Goal: Task Accomplishment & Management: Use online tool/utility

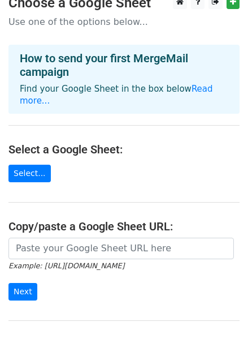
scroll to position [6, 0]
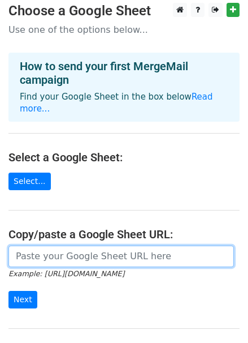
click at [50, 245] on input "url" at bounding box center [121, 255] width 226 height 21
paste input "[URL][DOMAIN_NAME]"
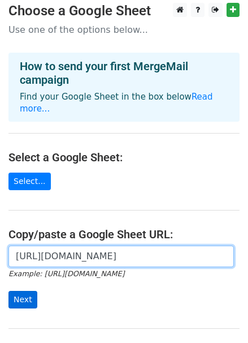
type input "[URL][DOMAIN_NAME]"
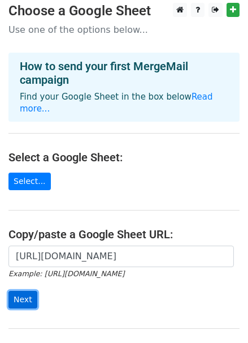
scroll to position [0, 0]
click at [24, 291] on input "Next" at bounding box center [22, 300] width 29 height 18
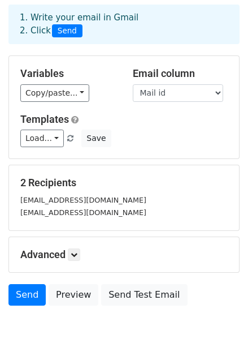
scroll to position [51, 0]
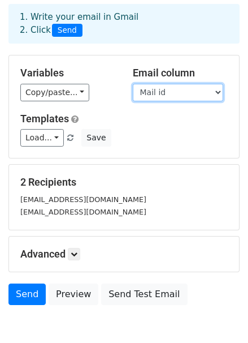
click at [181, 94] on select "Mail id" at bounding box center [178, 93] width 90 height 18
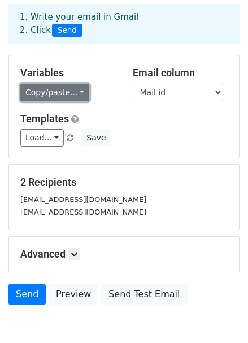
click at [72, 96] on link "Copy/paste..." at bounding box center [54, 93] width 69 height 18
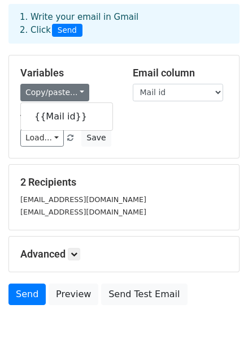
click at [93, 88] on div "Copy/paste... {{Mail id}}" at bounding box center [68, 93] width 96 height 18
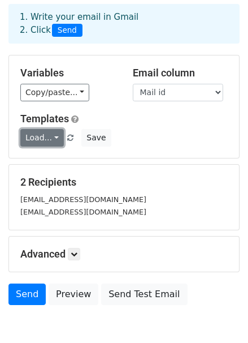
click at [49, 137] on link "Load..." at bounding box center [42, 138] width 44 height 18
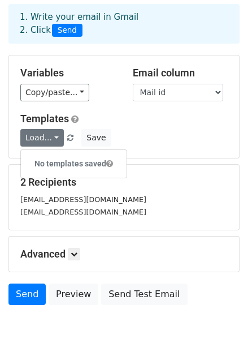
click at [147, 137] on div "Load... No templates saved Save" at bounding box center [124, 138] width 224 height 18
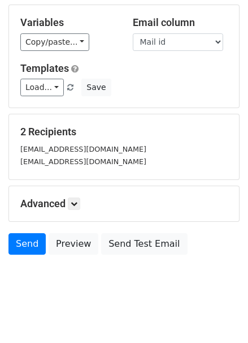
scroll to position [102, 0]
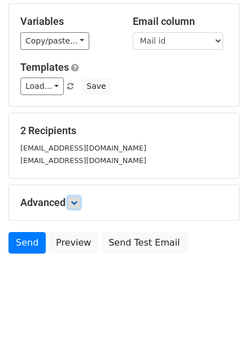
click at [75, 203] on icon at bounding box center [74, 202] width 7 height 7
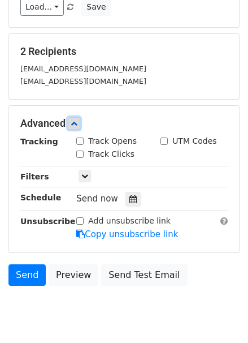
scroll to position [205, 0]
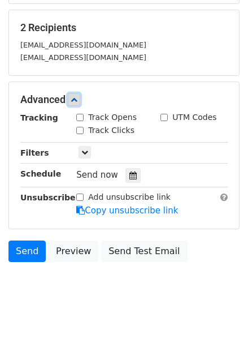
click at [78, 102] on link at bounding box center [74, 99] width 12 height 12
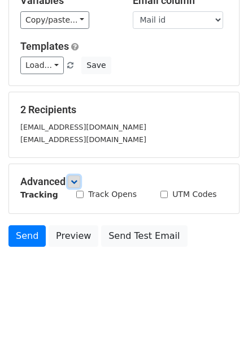
scroll to position [107, 0]
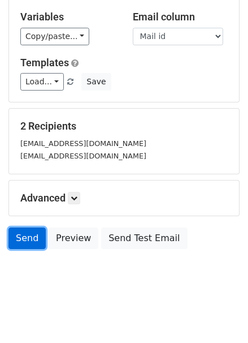
click at [40, 235] on link "Send" at bounding box center [26, 237] width 37 height 21
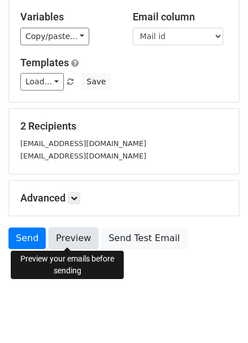
click at [63, 240] on link "Preview" at bounding box center [74, 237] width 50 height 21
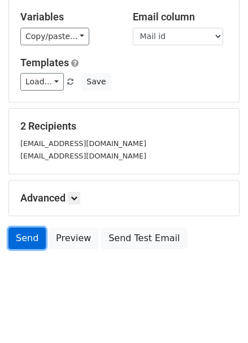
click at [25, 232] on link "Send" at bounding box center [26, 237] width 37 height 21
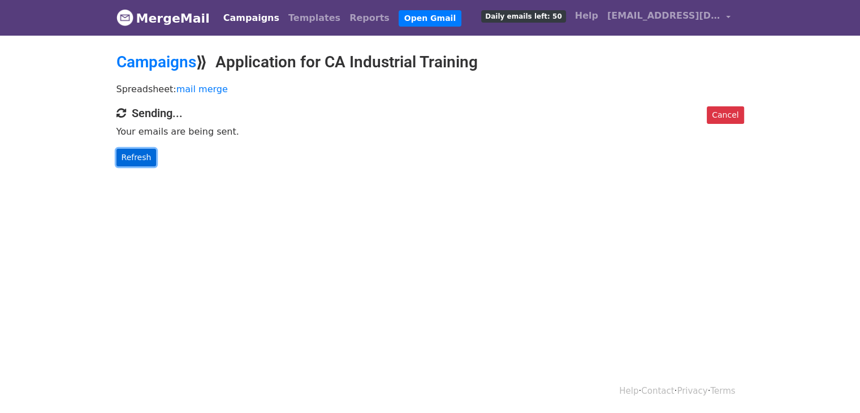
click at [149, 157] on link "Refresh" at bounding box center [136, 158] width 40 height 18
click at [175, 122] on div "Cancel Sending... Your emails are being sent. Refresh" at bounding box center [430, 136] width 645 height 60
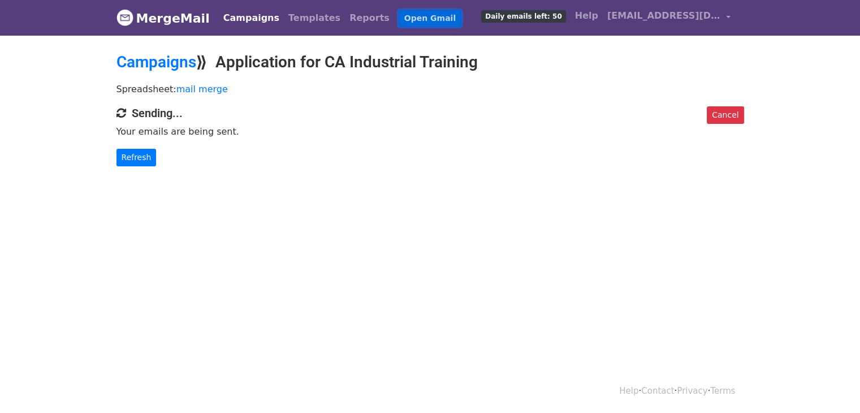
click at [399, 16] on link "Open Gmail" at bounding box center [430, 18] width 63 height 16
click at [142, 158] on link "Refresh" at bounding box center [136, 158] width 40 height 18
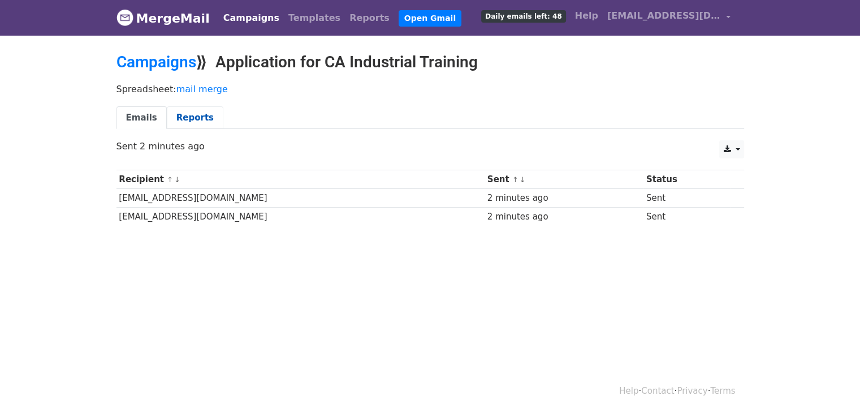
click at [172, 120] on link "Reports" at bounding box center [195, 117] width 57 height 23
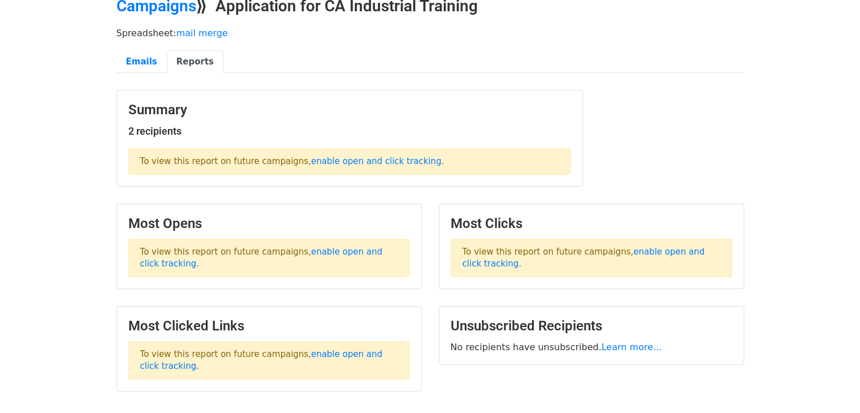
scroll to position [57, 0]
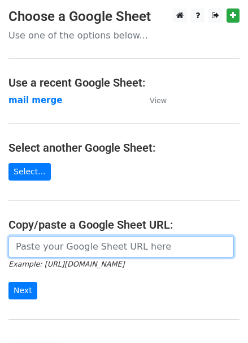
click at [90, 243] on input "url" at bounding box center [121, 246] width 226 height 21
paste input "https://docs.google.com/spreadsheets/d/1YBLL2FxOlRk76w8KJR6MMwhbVLpH4u_jQLZYyzO…"
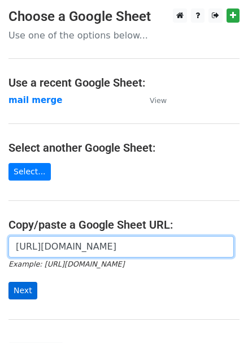
type input "https://docs.google.com/spreadsheets/d/1YBLL2FxOlRk76w8KJR6MMwhbVLpH4u_jQLZYyzO…"
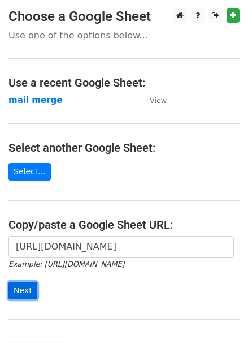
scroll to position [0, 0]
click at [18, 292] on input "Next" at bounding box center [22, 291] width 29 height 18
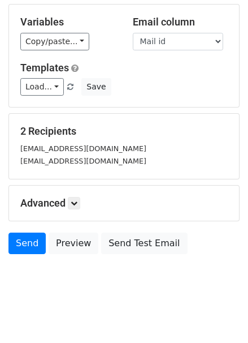
scroll to position [102, 0]
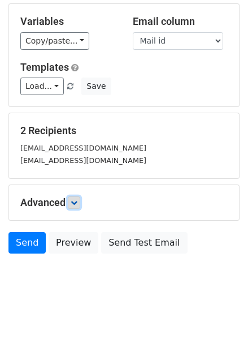
click at [74, 205] on link at bounding box center [74, 202] width 12 height 12
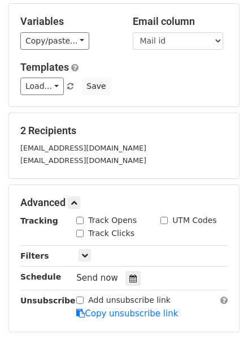
click at [79, 217] on input "Track Opens" at bounding box center [79, 220] width 7 height 7
checkbox input "true"
click at [81, 230] on input "Track Clicks" at bounding box center [79, 233] width 7 height 7
checkbox input "true"
click at [167, 220] on input "UTM Codes" at bounding box center [164, 220] width 7 height 7
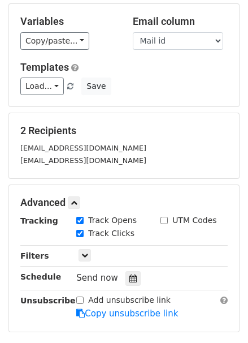
checkbox input "true"
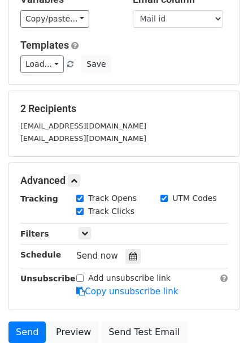
scroll to position [205, 0]
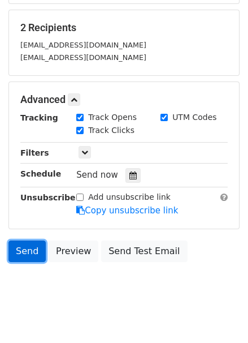
click at [33, 248] on link "Send" at bounding box center [26, 250] width 37 height 21
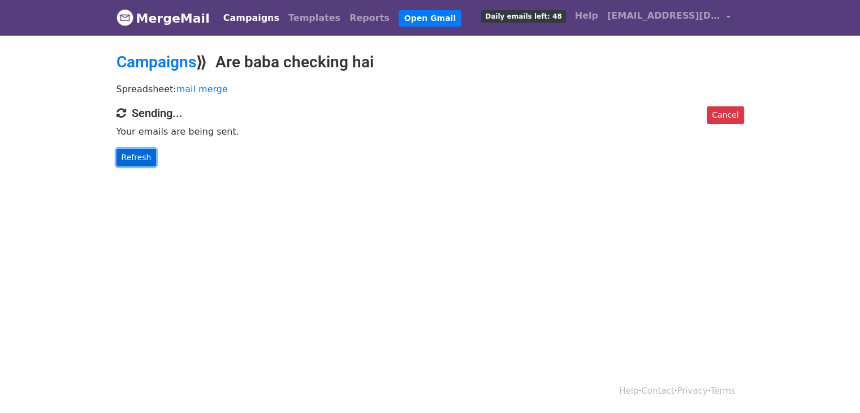
click at [133, 160] on link "Refresh" at bounding box center [136, 158] width 40 height 18
click at [124, 153] on link "Refresh" at bounding box center [136, 158] width 40 height 18
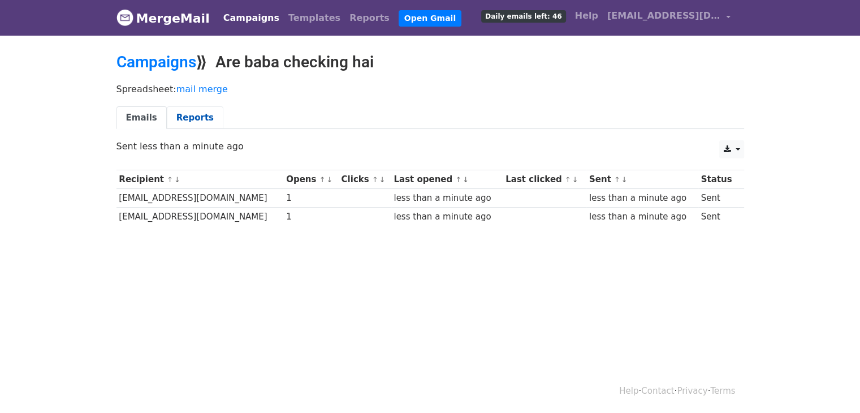
click at [194, 113] on link "Reports" at bounding box center [195, 117] width 57 height 23
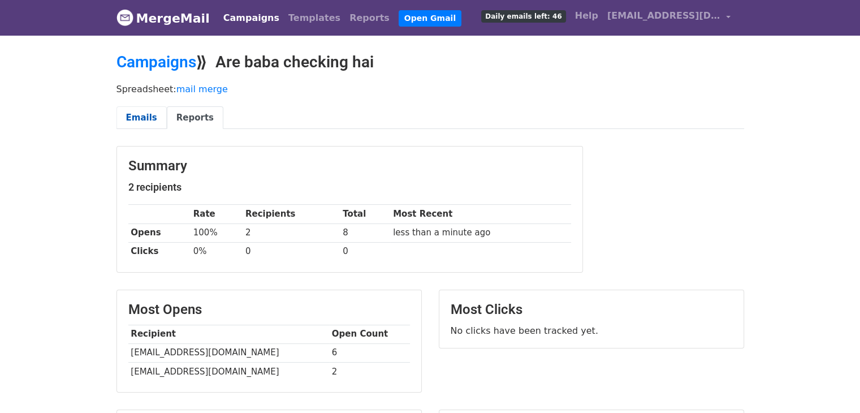
click at [150, 115] on link "Emails" at bounding box center [141, 117] width 50 height 23
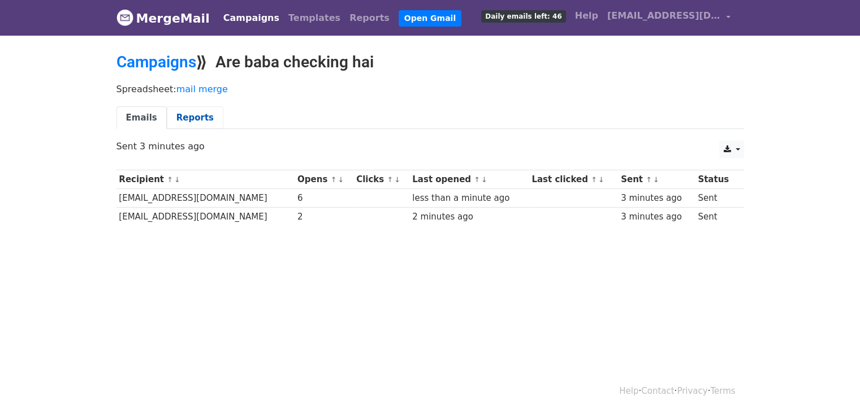
click at [184, 118] on link "Reports" at bounding box center [195, 117] width 57 height 23
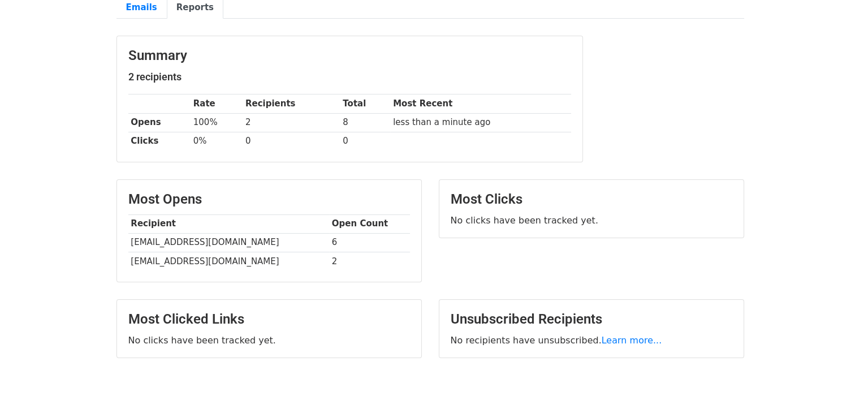
scroll to position [113, 0]
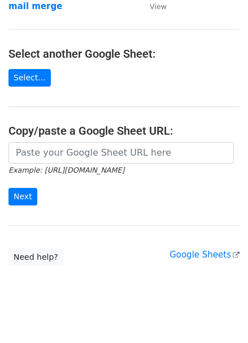
scroll to position [105, 0]
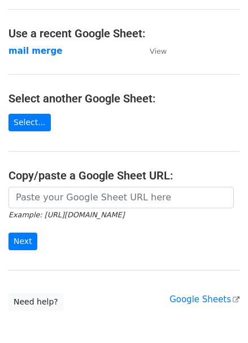
scroll to position [51, 0]
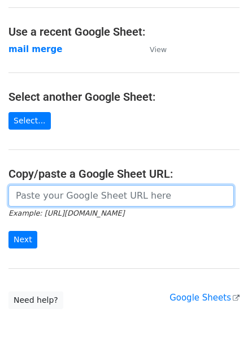
drag, startPoint x: 68, startPoint y: 200, endPoint x: 55, endPoint y: 198, distance: 13.7
click at [68, 200] on input "url" at bounding box center [121, 195] width 226 height 21
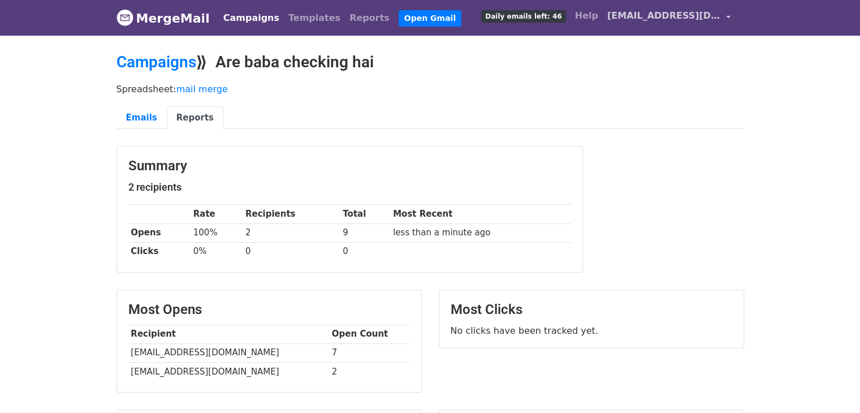
click at [624, 16] on span "kingpatel921@gmail.com" at bounding box center [663, 16] width 113 height 14
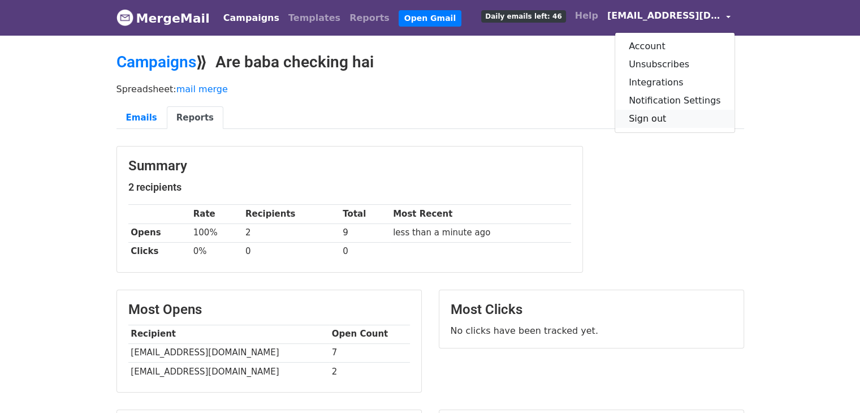
click at [655, 115] on link "Sign out" at bounding box center [674, 119] width 119 height 18
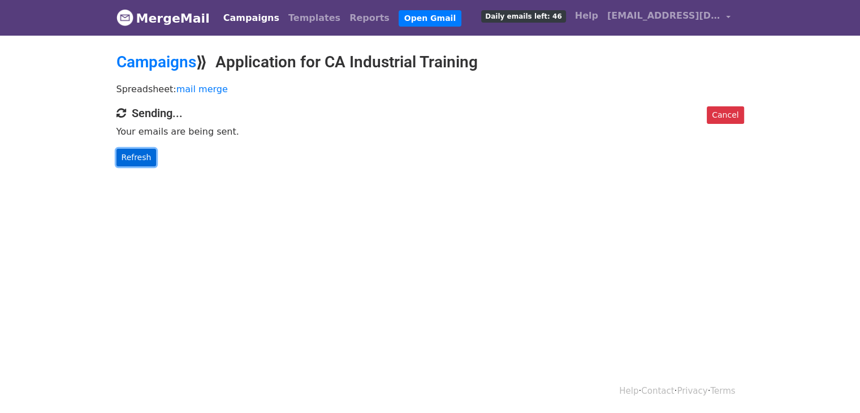
click at [130, 152] on link "Refresh" at bounding box center [136, 158] width 40 height 18
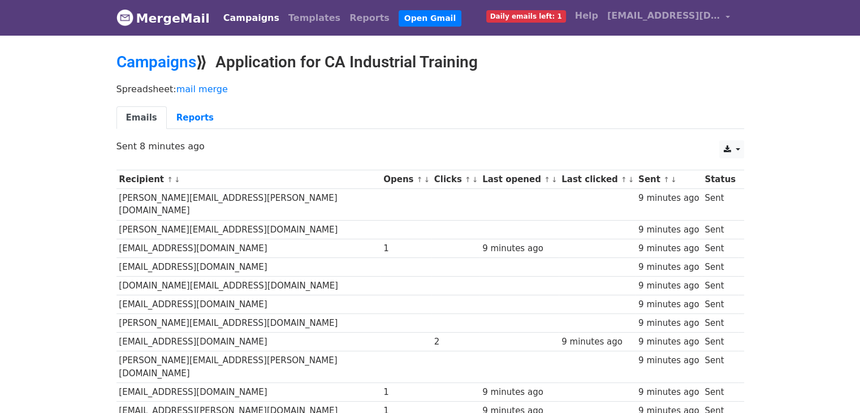
click at [542, 157] on div "CSV Excel Sent 8 minutes ago" at bounding box center [430, 152] width 645 height 24
click at [189, 120] on link "Reports" at bounding box center [195, 117] width 57 height 23
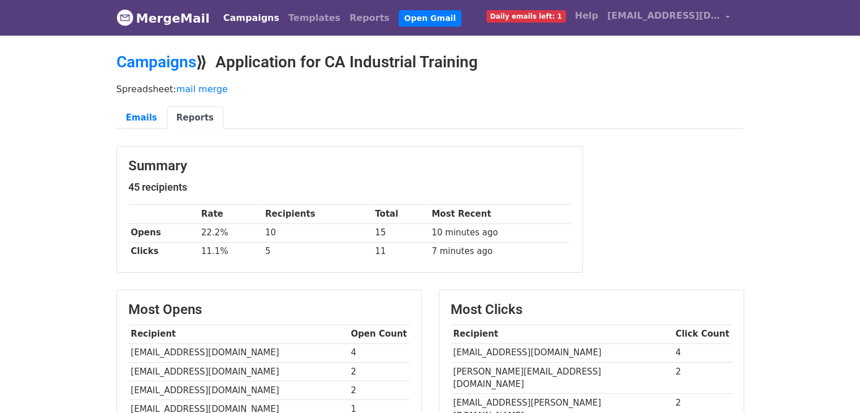
click at [184, 111] on link "Reports" at bounding box center [195, 117] width 57 height 23
click at [145, 112] on link "Emails" at bounding box center [141, 117] width 50 height 23
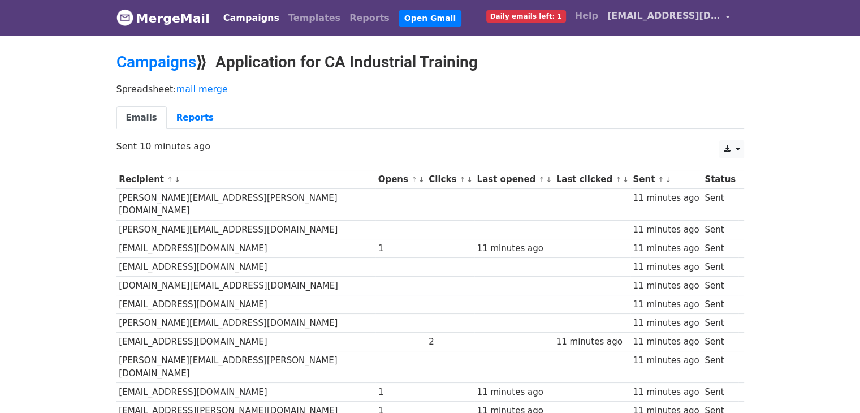
click at [678, 11] on span "[EMAIL_ADDRESS][DOMAIN_NAME]" at bounding box center [663, 16] width 113 height 14
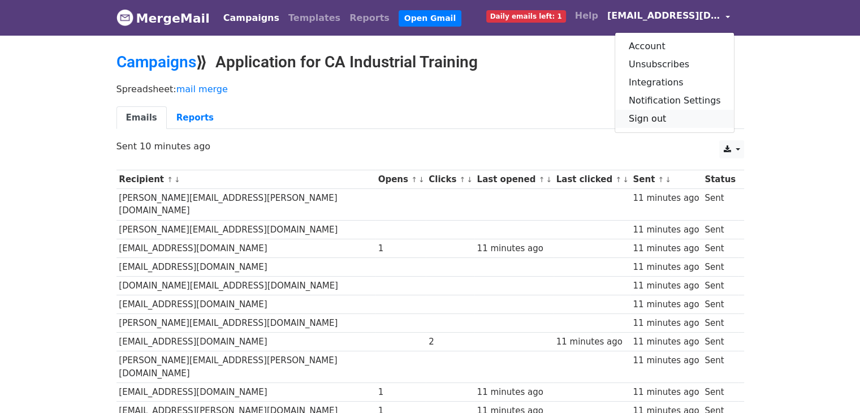
click at [663, 112] on link "Sign out" at bounding box center [674, 119] width 119 height 18
